Goal: Task Accomplishment & Management: Manage account settings

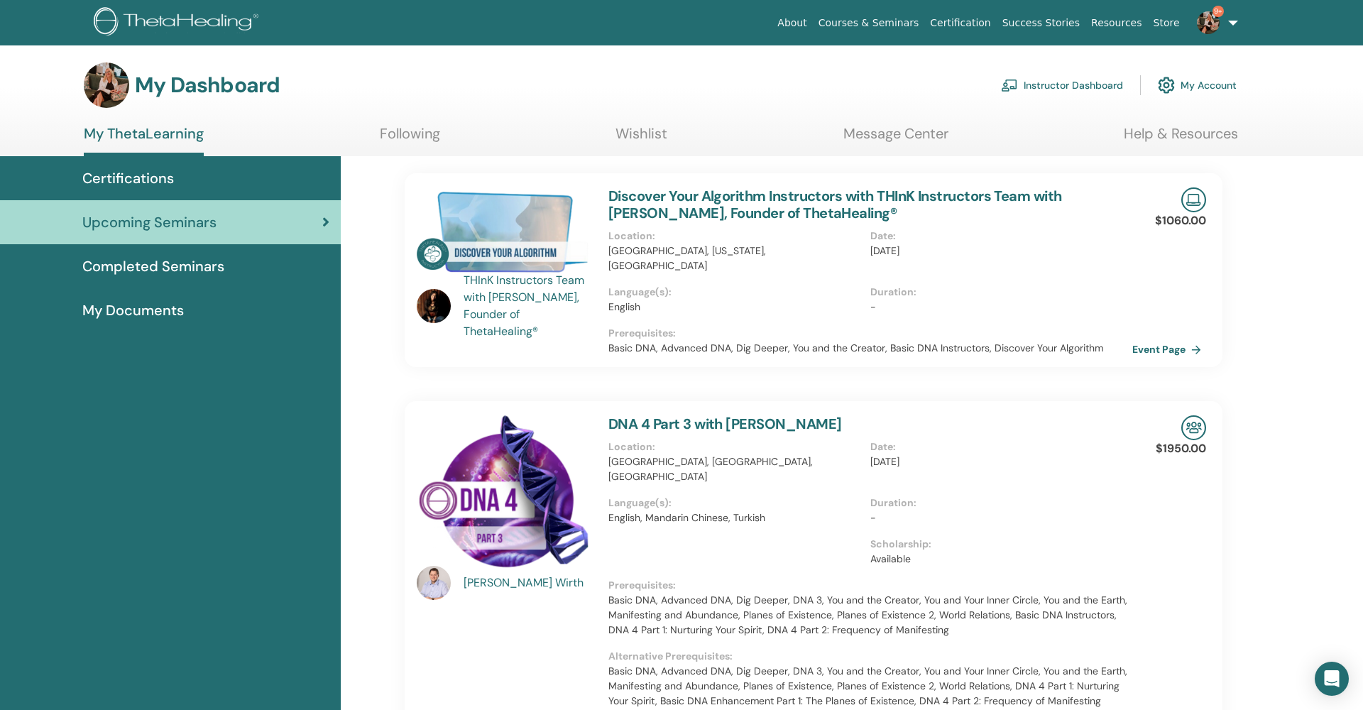
click at [1076, 82] on link "Instructor Dashboard" at bounding box center [1062, 85] width 122 height 31
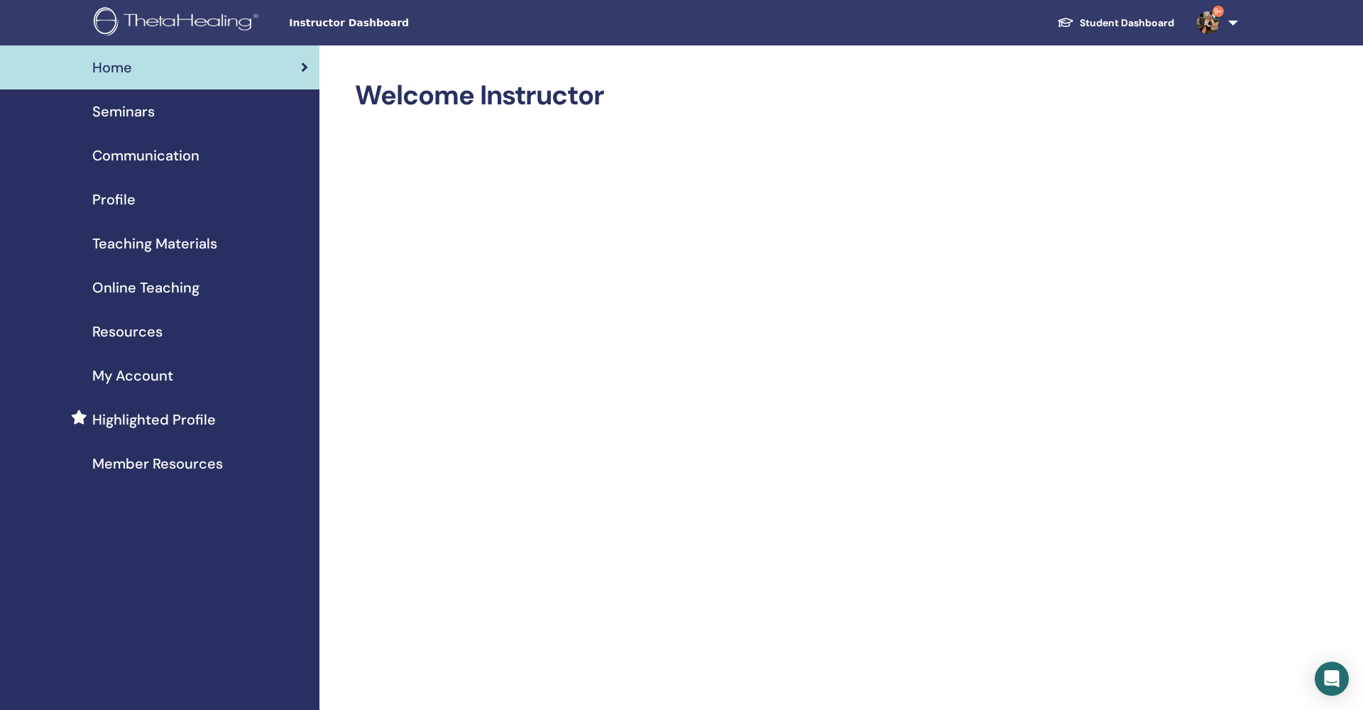
click at [151, 118] on span "Seminars" at bounding box center [123, 111] width 62 height 21
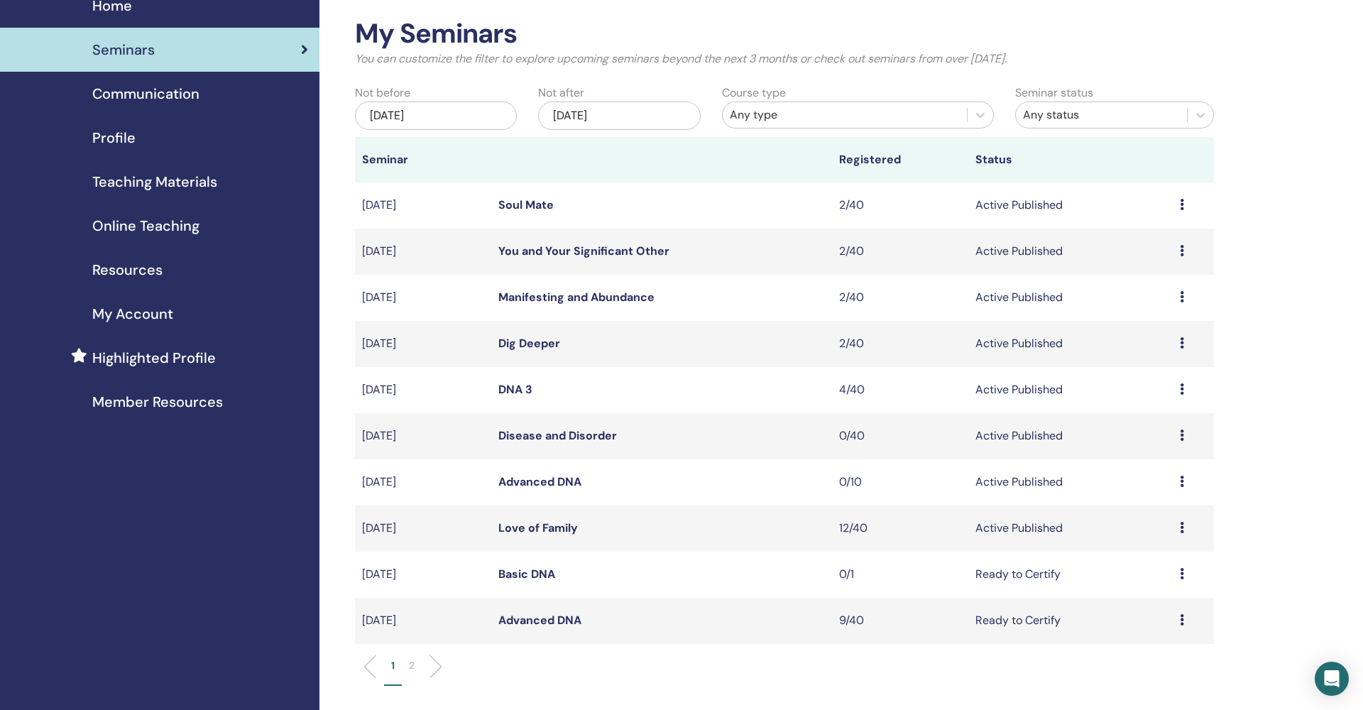
scroll to position [62, 0]
click at [520, 569] on link "Basic DNA" at bounding box center [526, 573] width 57 height 15
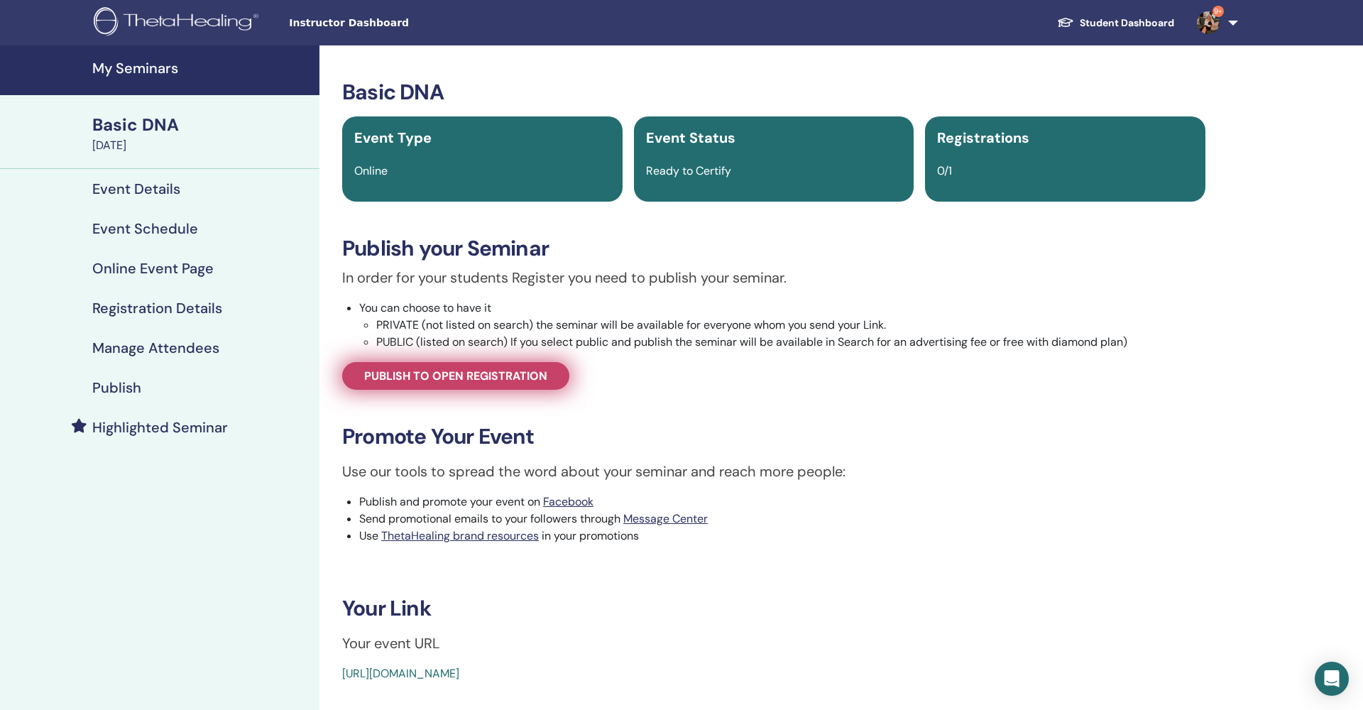
click at [452, 378] on span "Publish to open registration" at bounding box center [455, 376] width 183 height 15
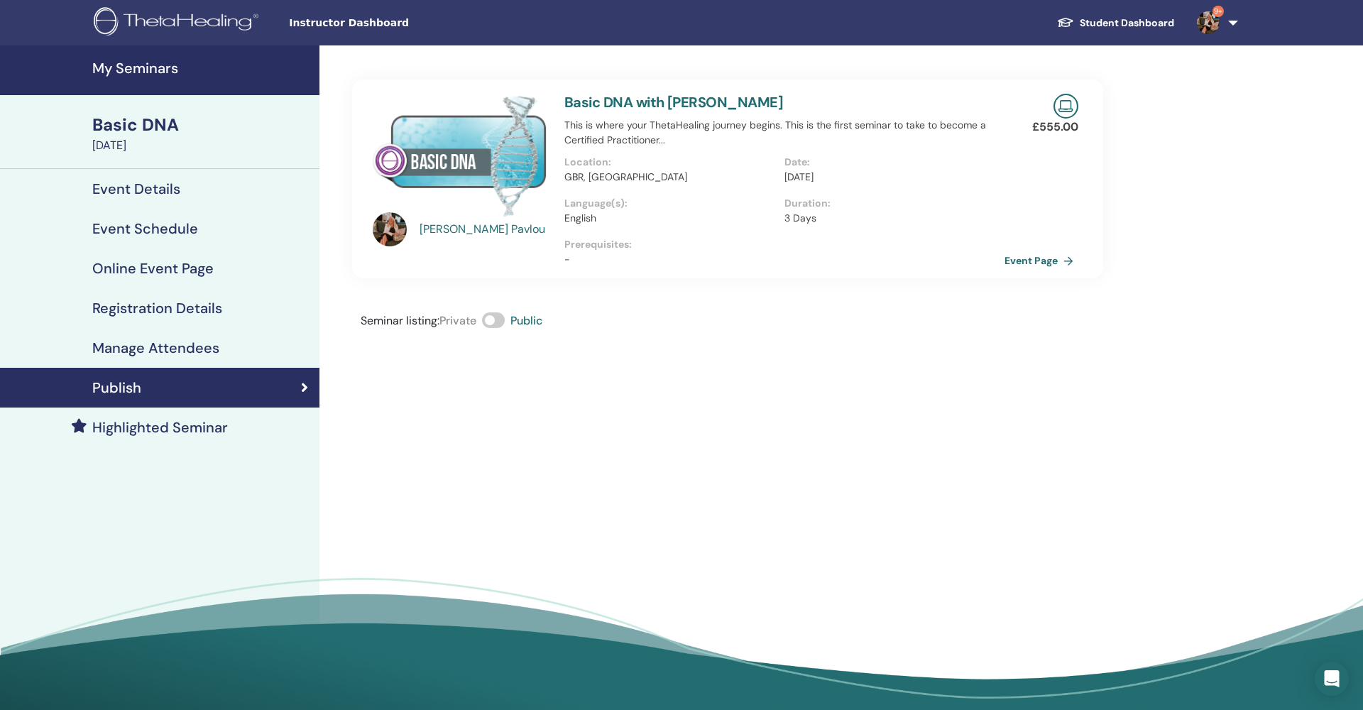
click at [197, 349] on h4 "Manage Attendees" at bounding box center [155, 347] width 127 height 17
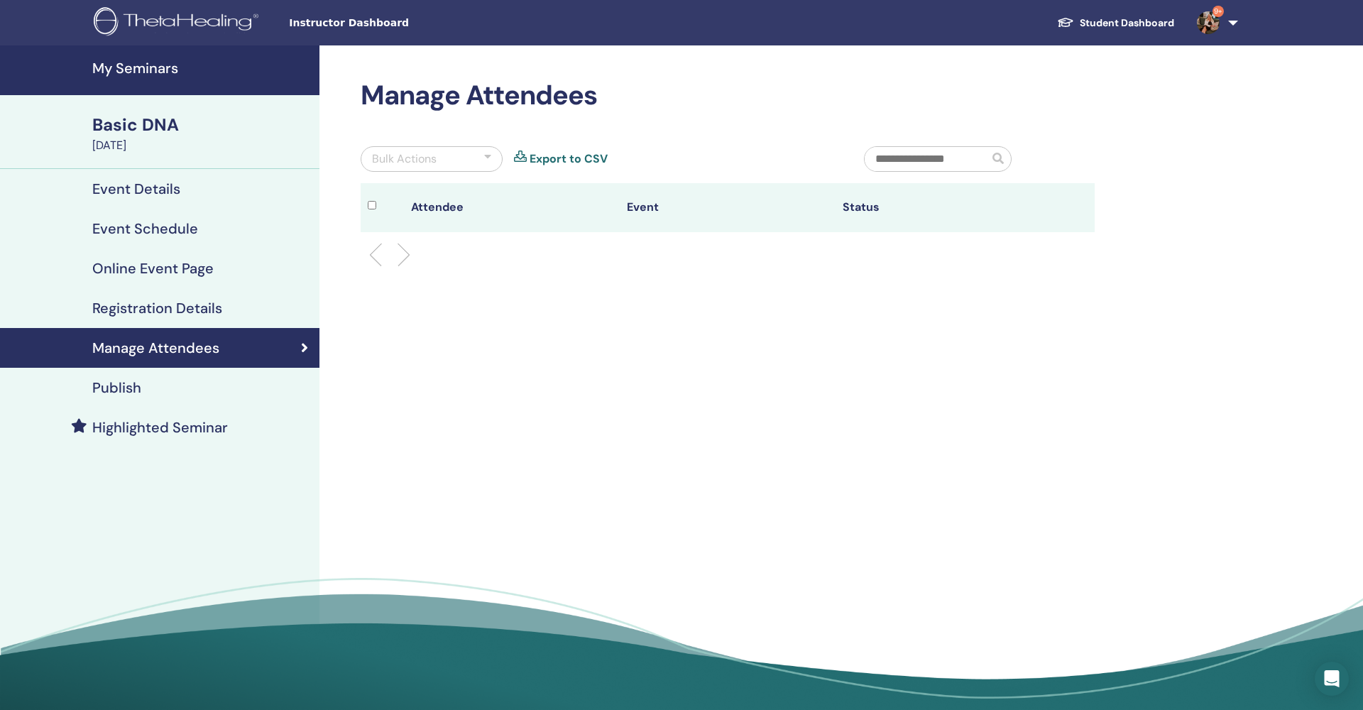
click at [190, 386] on div "Publish" at bounding box center [159, 387] width 297 height 17
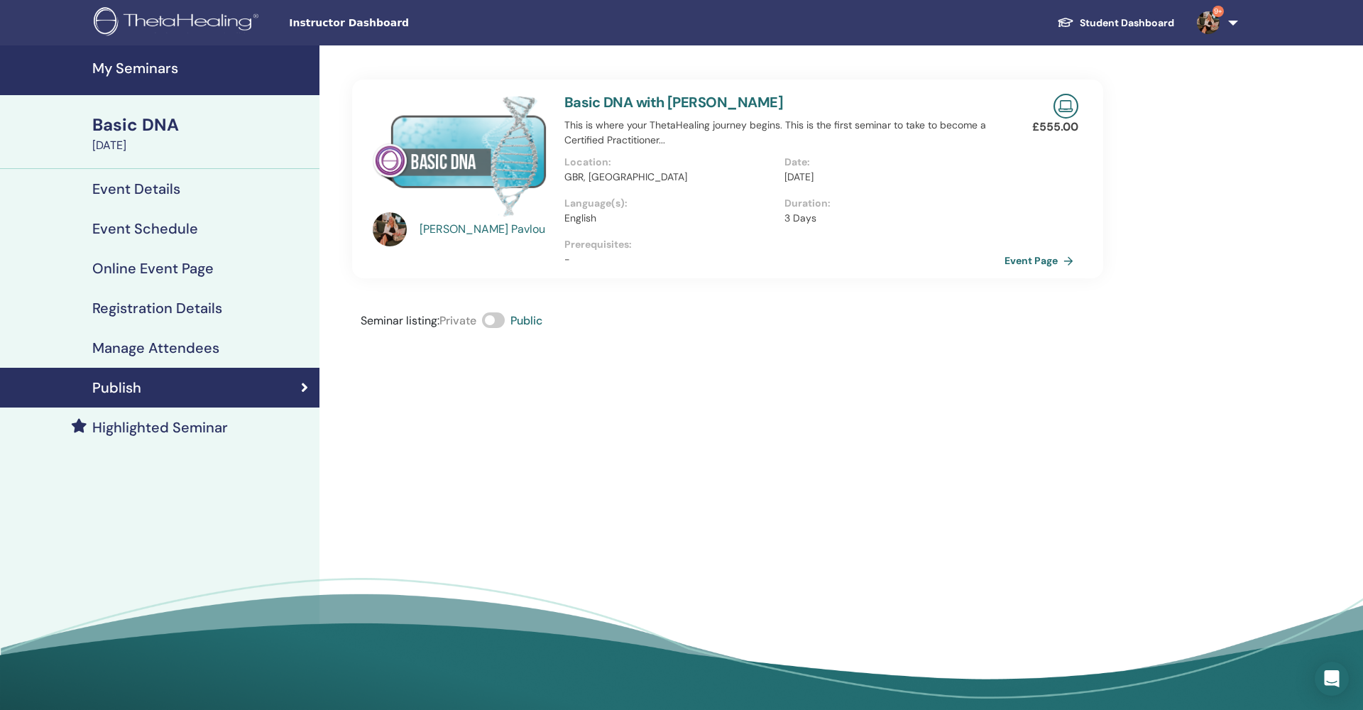
click at [200, 346] on h4 "Manage Attendees" at bounding box center [155, 347] width 127 height 17
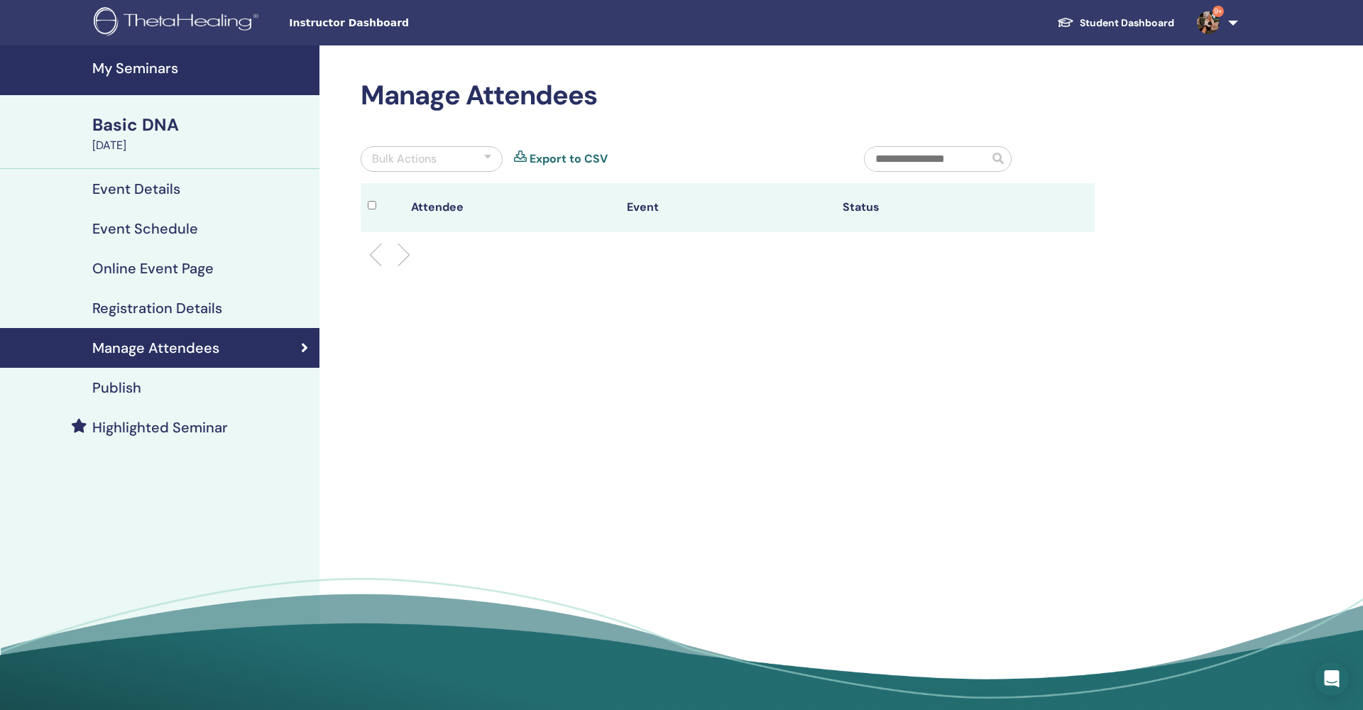
click at [197, 307] on h4 "Registration Details" at bounding box center [157, 308] width 130 height 17
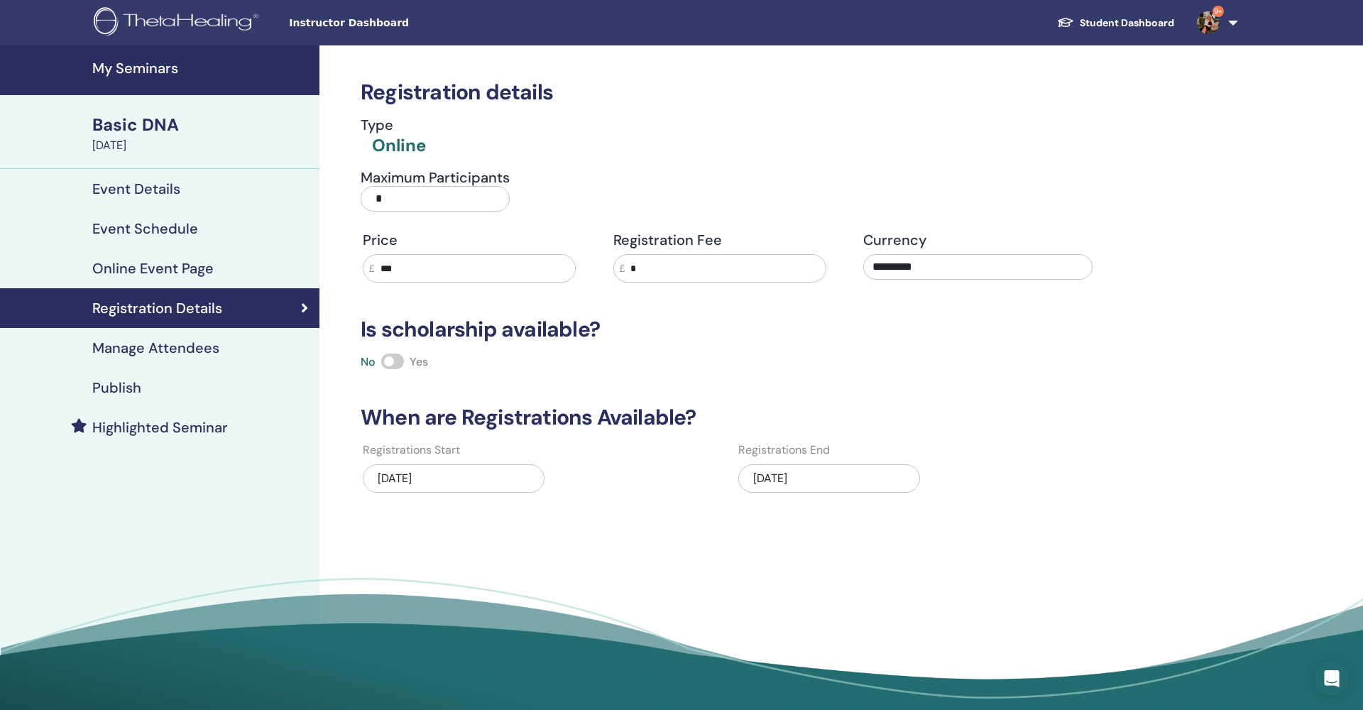
click at [801, 481] on div "09/19/2025" at bounding box center [829, 478] width 182 height 28
click at [778, 476] on div "09/19/2025" at bounding box center [829, 478] width 182 height 28
click at [136, 70] on h4 "My Seminars" at bounding box center [201, 68] width 219 height 17
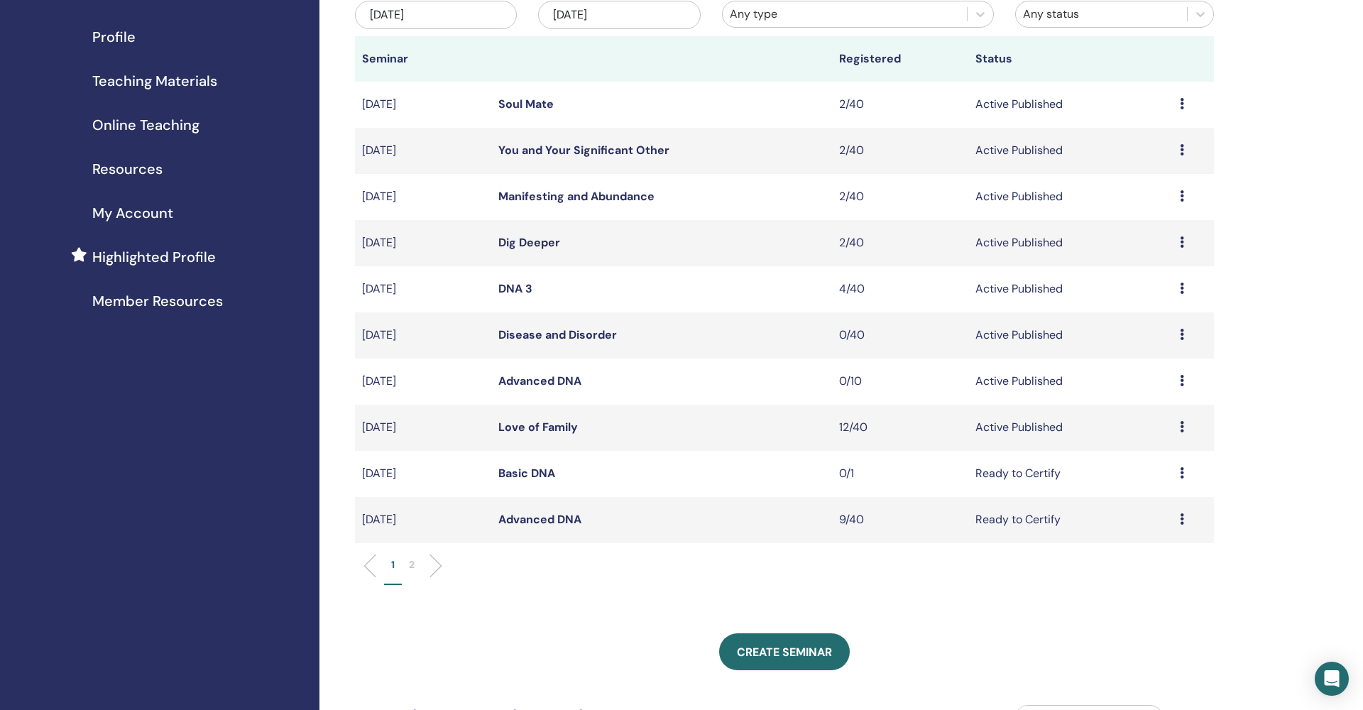
scroll to position [170, 0]
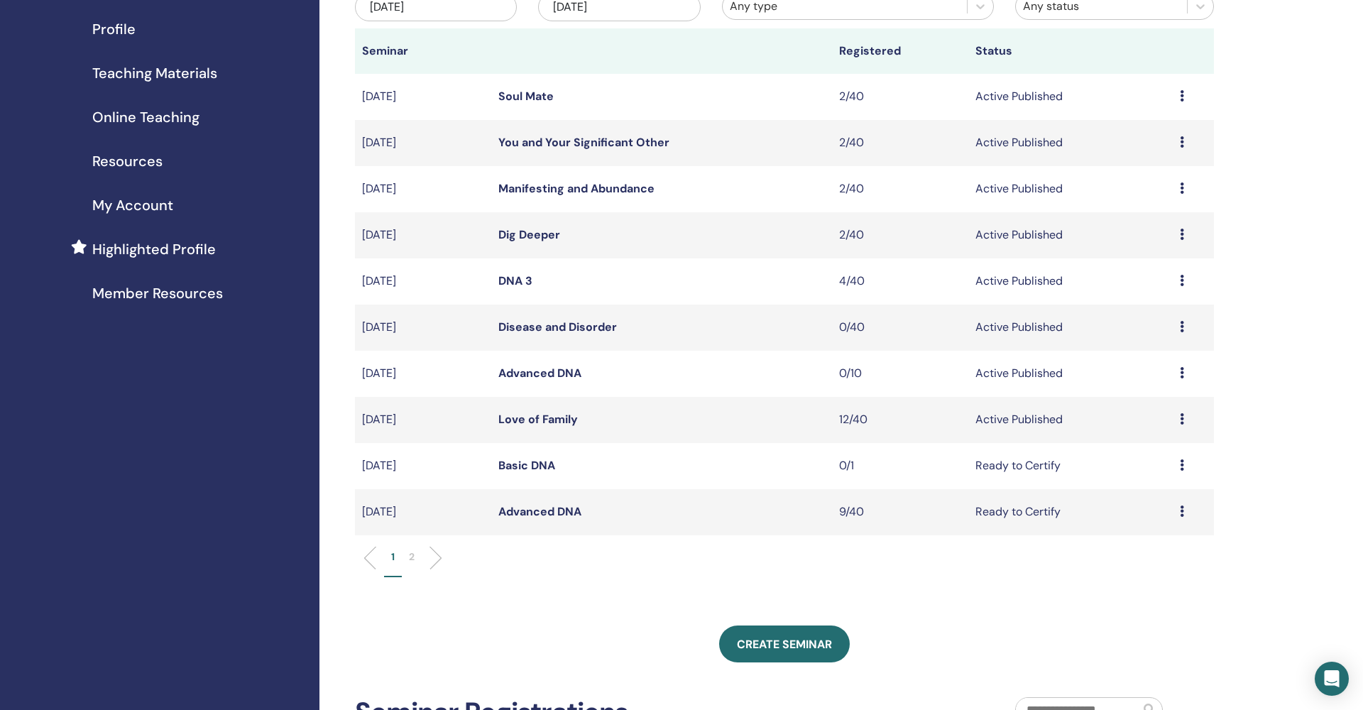
click at [415, 555] on p "2" at bounding box center [412, 557] width 6 height 15
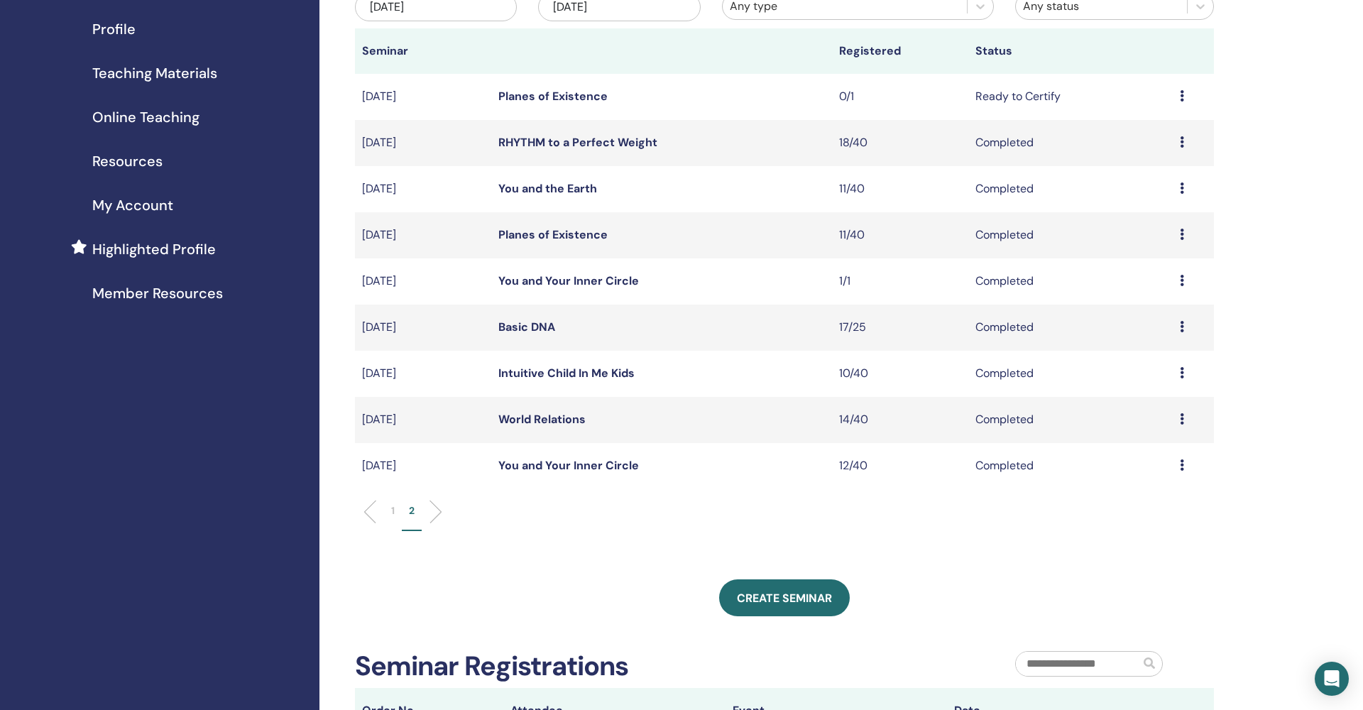
click at [557, 97] on link "Planes of Existence" at bounding box center [552, 96] width 109 height 15
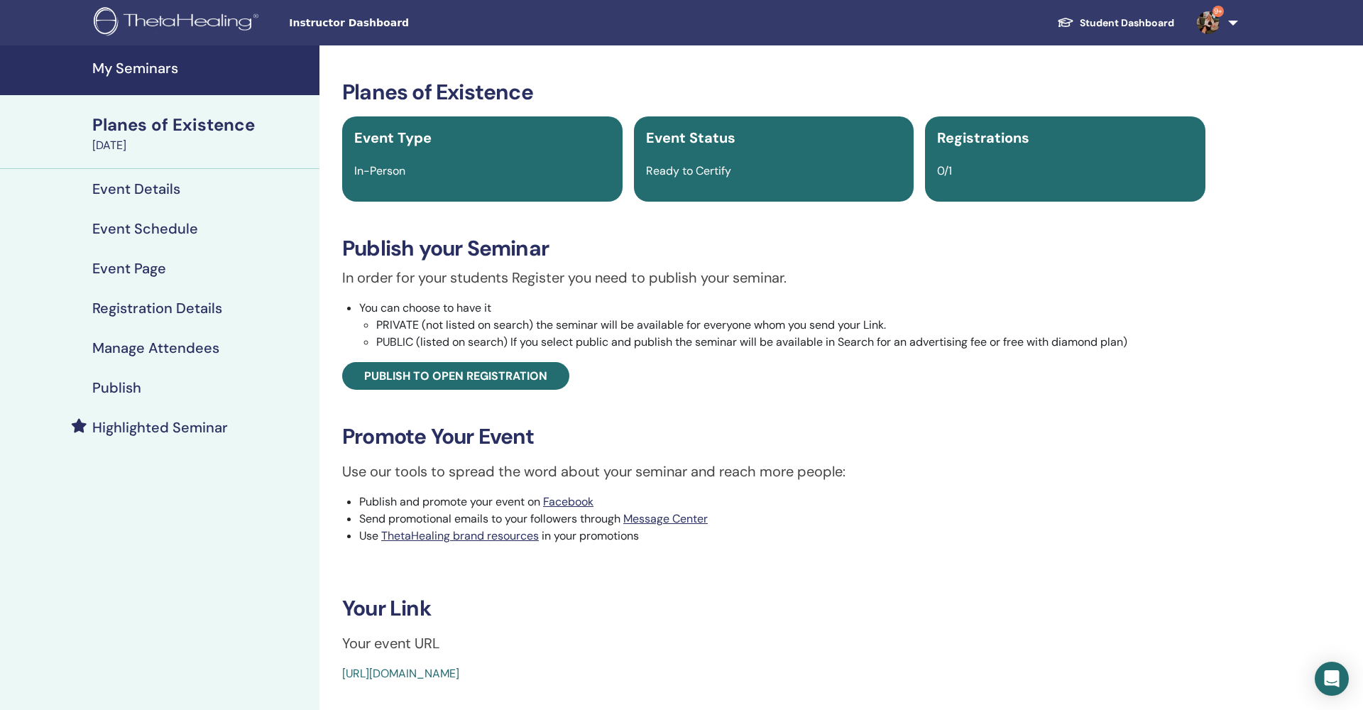
click at [149, 347] on h4 "Manage Attendees" at bounding box center [155, 347] width 127 height 17
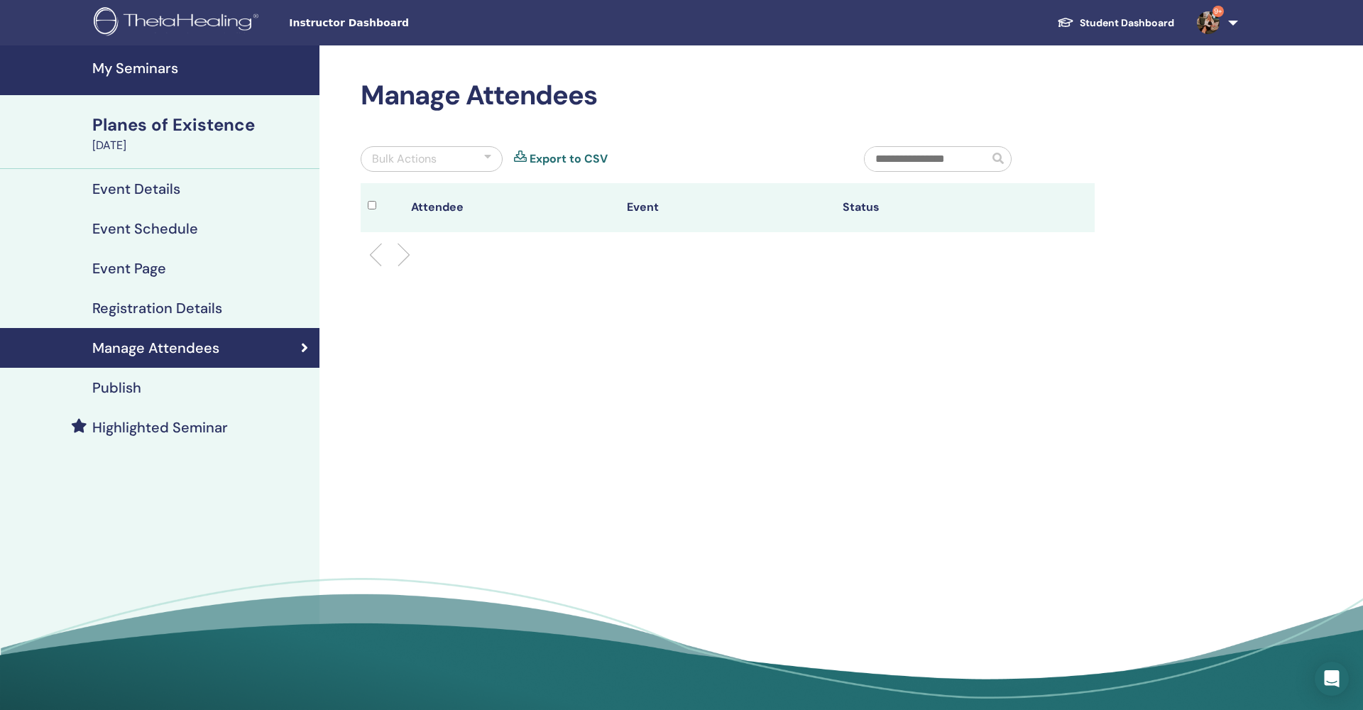
click at [151, 312] on h4 "Registration Details" at bounding box center [157, 308] width 130 height 17
